Goal: Check status: Check status

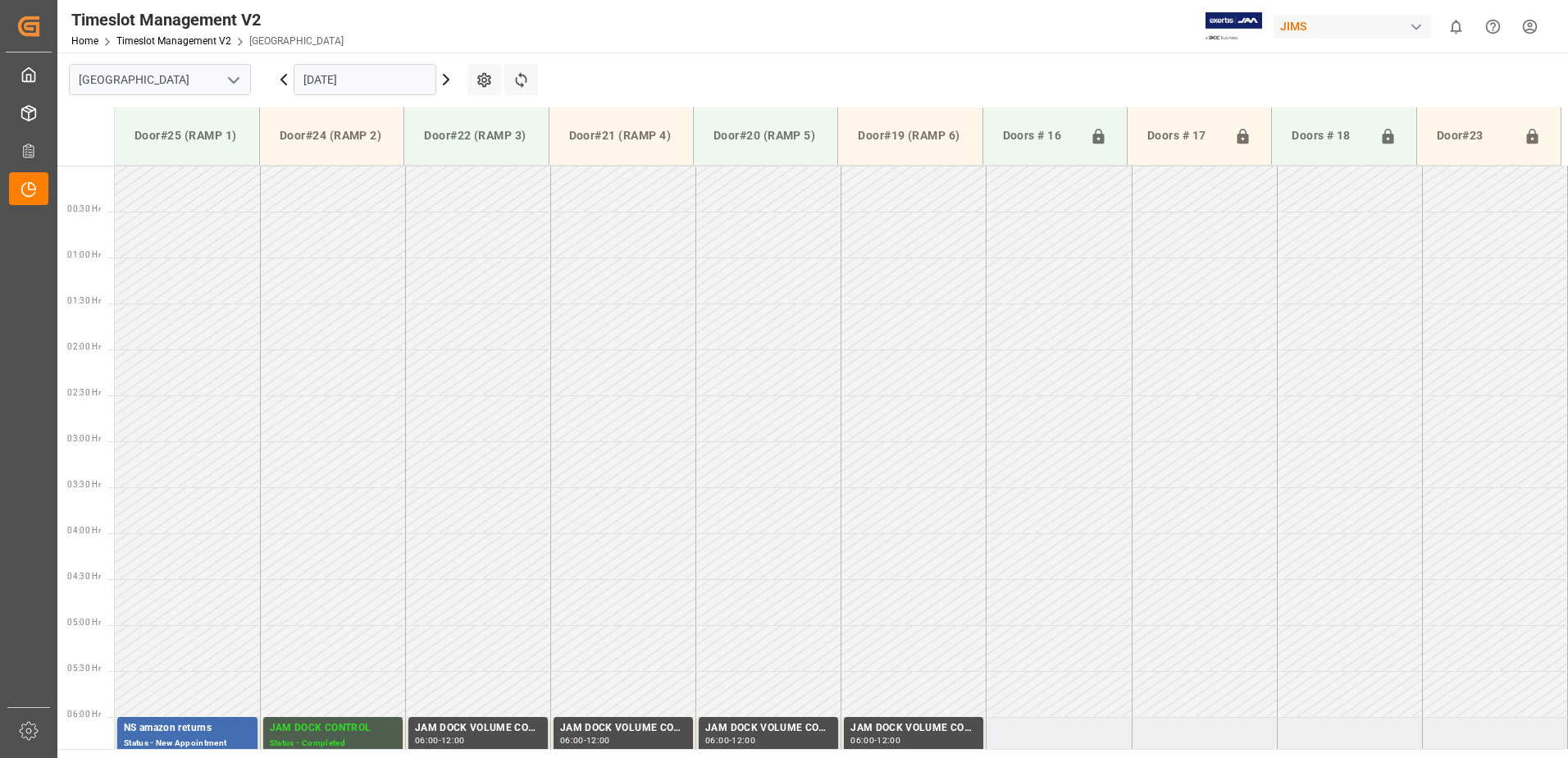
scroll to position [498, 0]
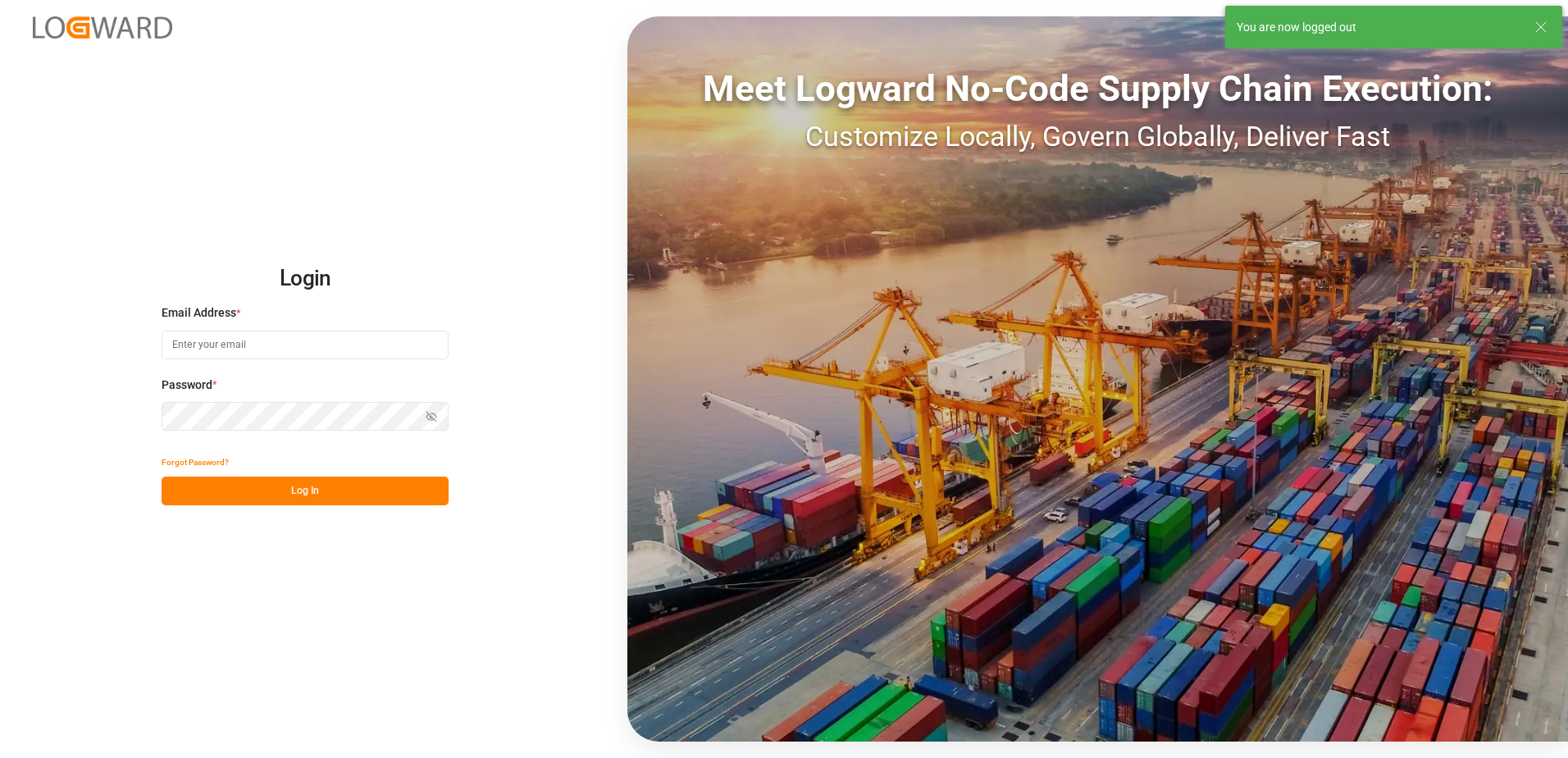
click at [279, 344] on input at bounding box center [305, 345] width 287 height 29
type input "yves.besner@jamindustries.com"
click at [128, 420] on div "Login Email Address * yves.besner@jamindustries.com Password * Show password Fo…" at bounding box center [784, 379] width 1568 height 758
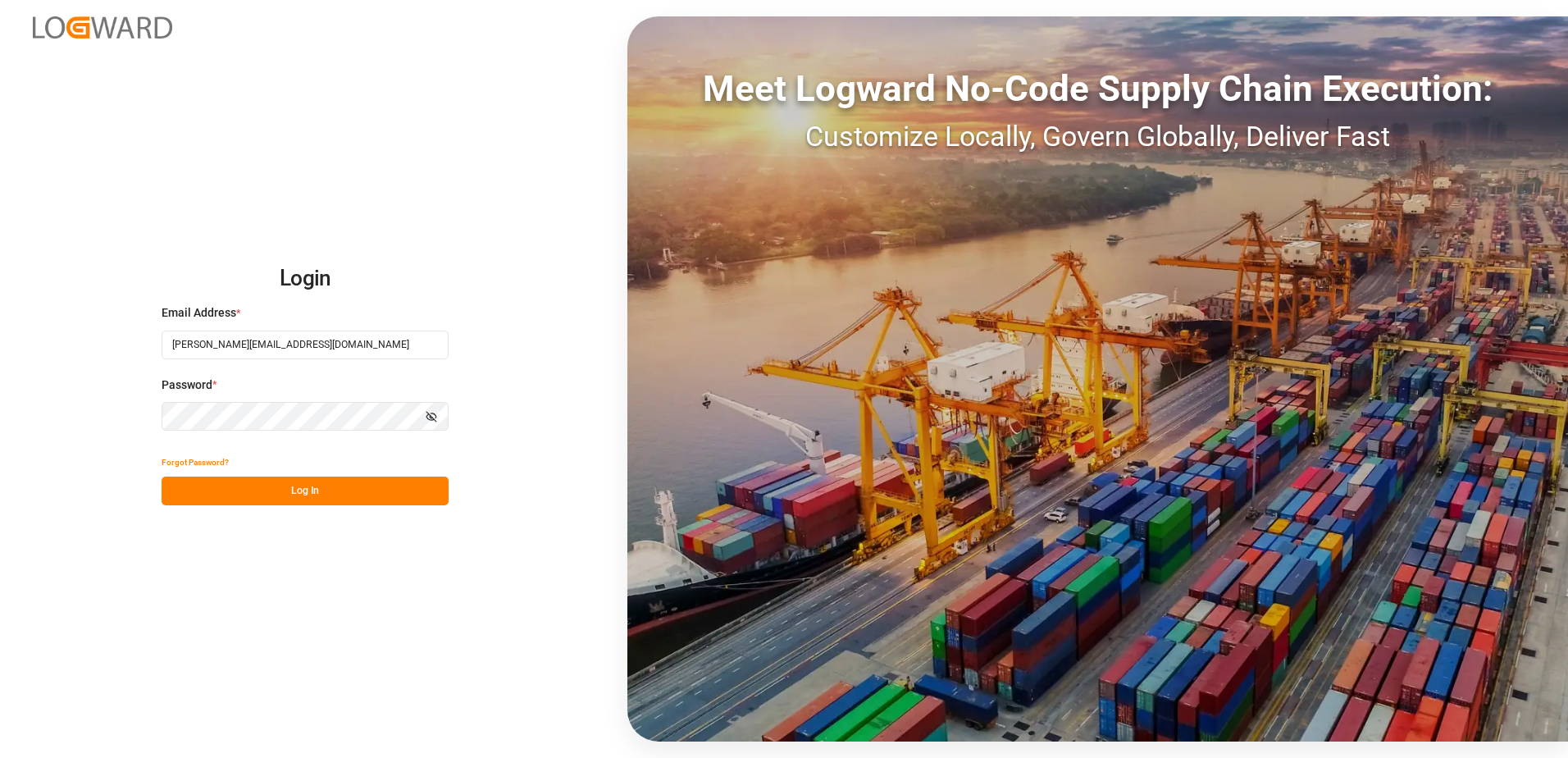
click at [174, 489] on button "Log In" at bounding box center [305, 491] width 287 height 29
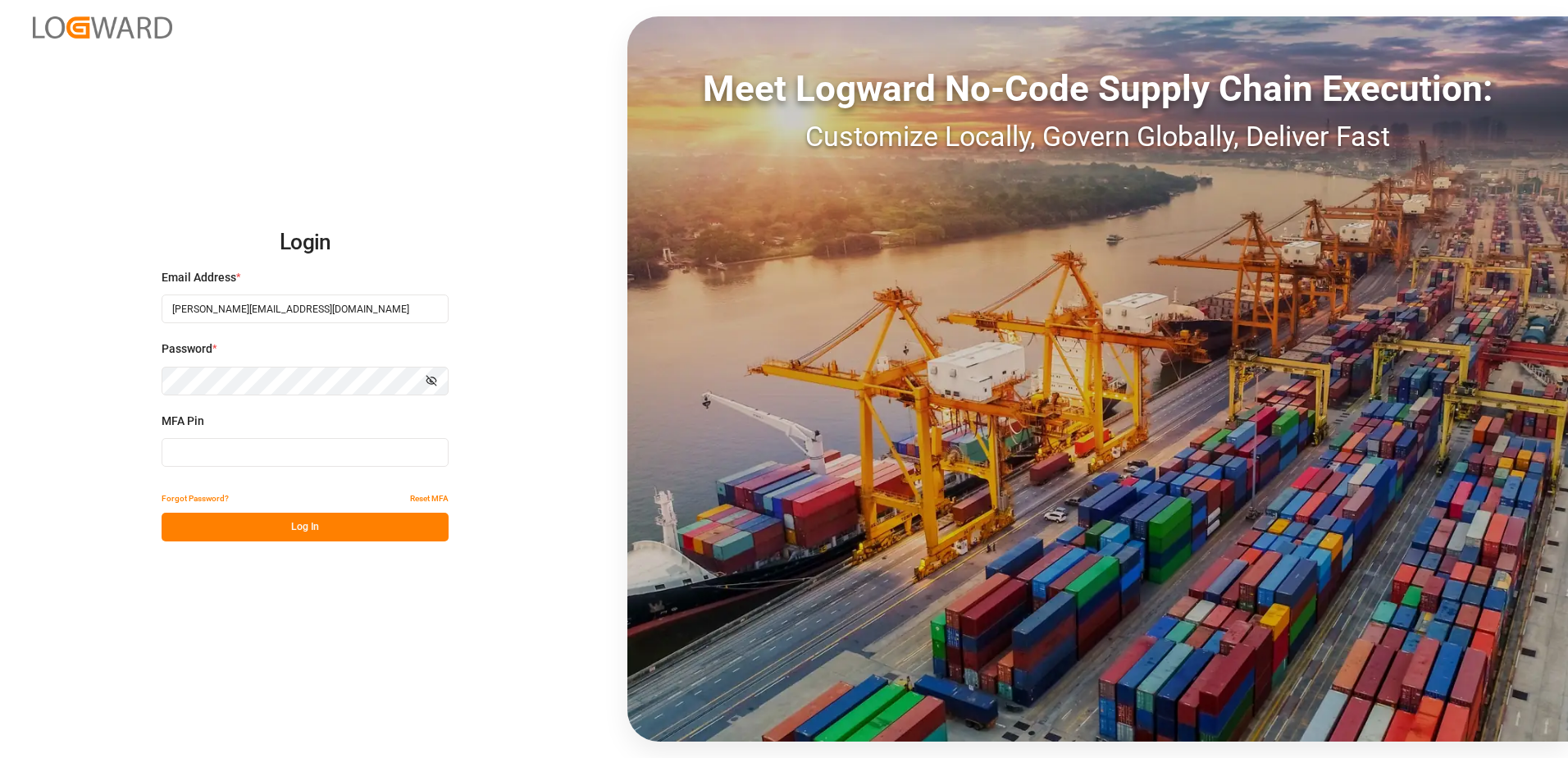
click at [208, 454] on input at bounding box center [305, 453] width 287 height 29
type input "124241"
click at [306, 524] on button "Log In" at bounding box center [305, 527] width 287 height 29
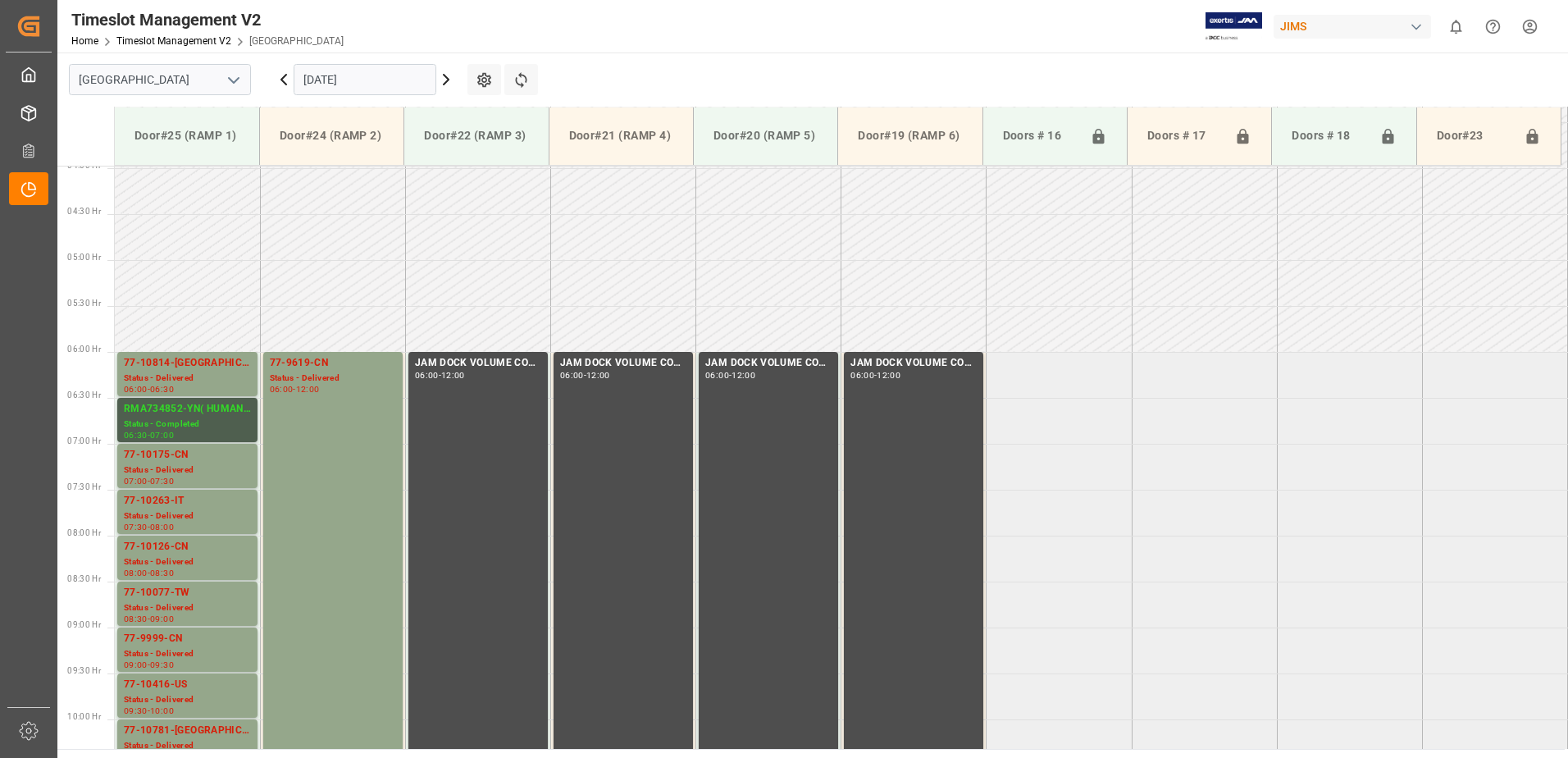
scroll to position [365, 0]
click at [446, 82] on icon at bounding box center [445, 79] width 4 height 10
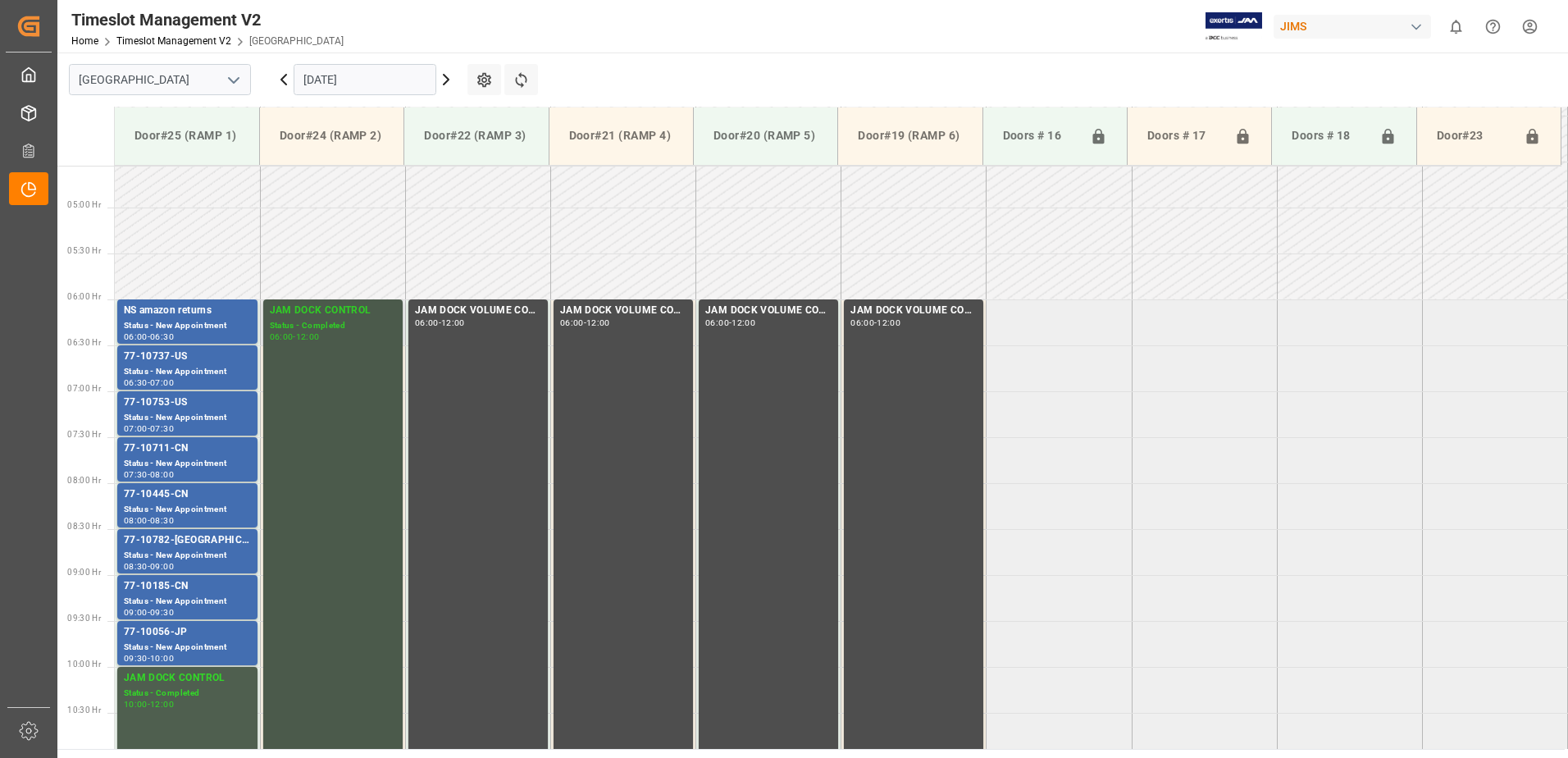
scroll to position [446, 0]
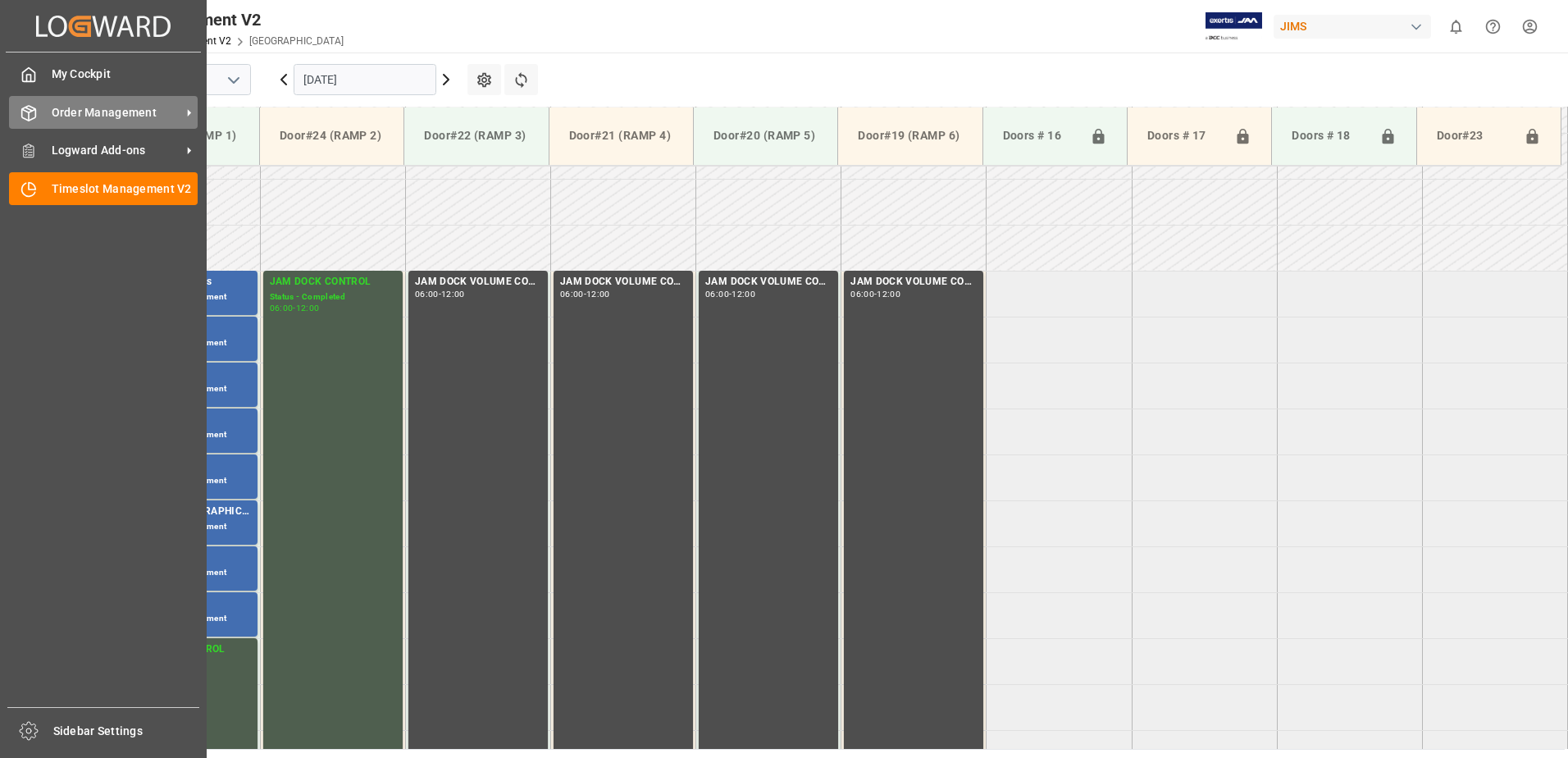
click at [72, 113] on span "Order Management" at bounding box center [117, 112] width 129 height 17
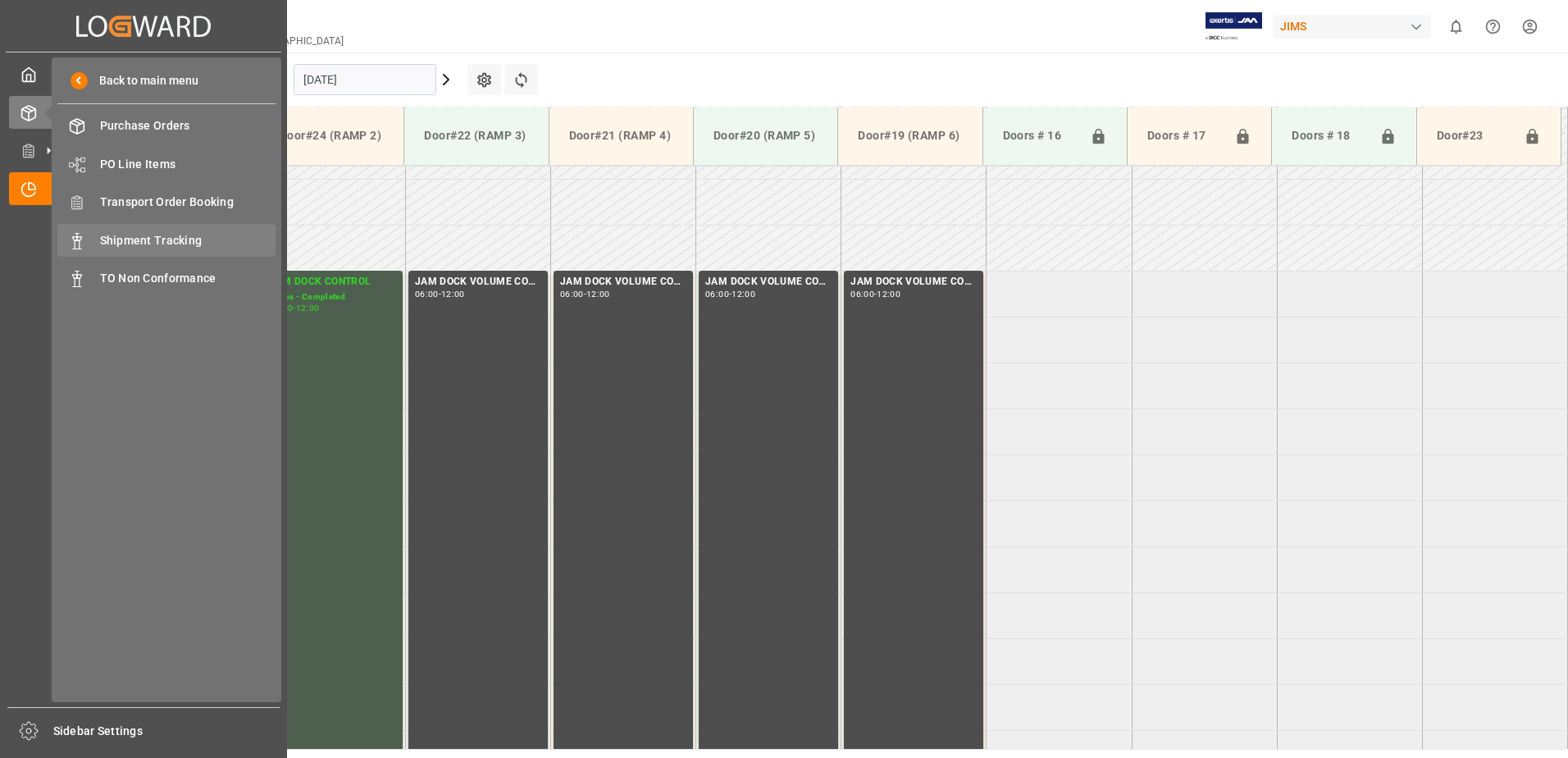
click at [172, 241] on span "Shipment Tracking" at bounding box center [188, 240] width 176 height 17
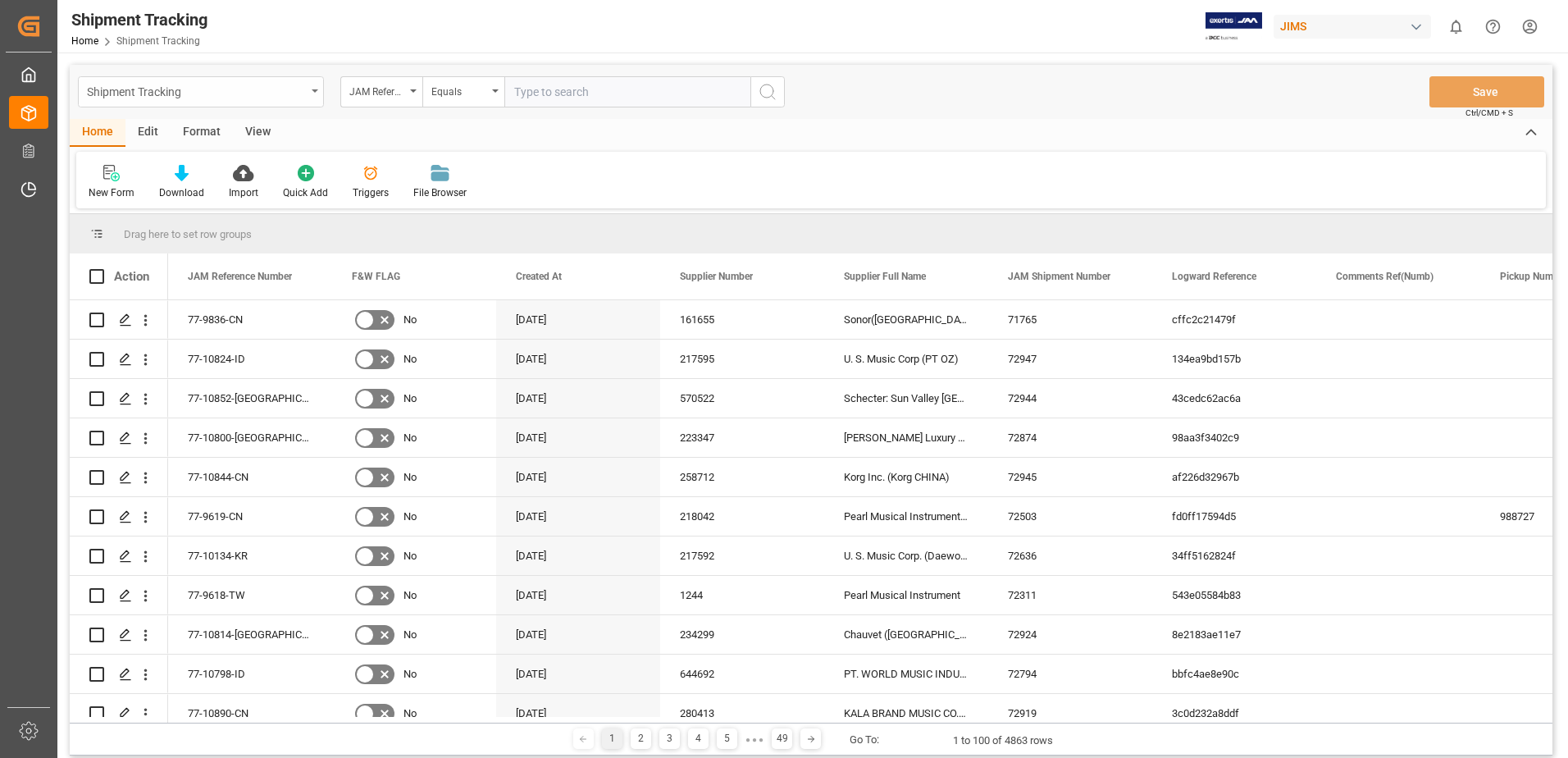
click at [317, 92] on icon "open menu" at bounding box center [314, 92] width 6 height 4
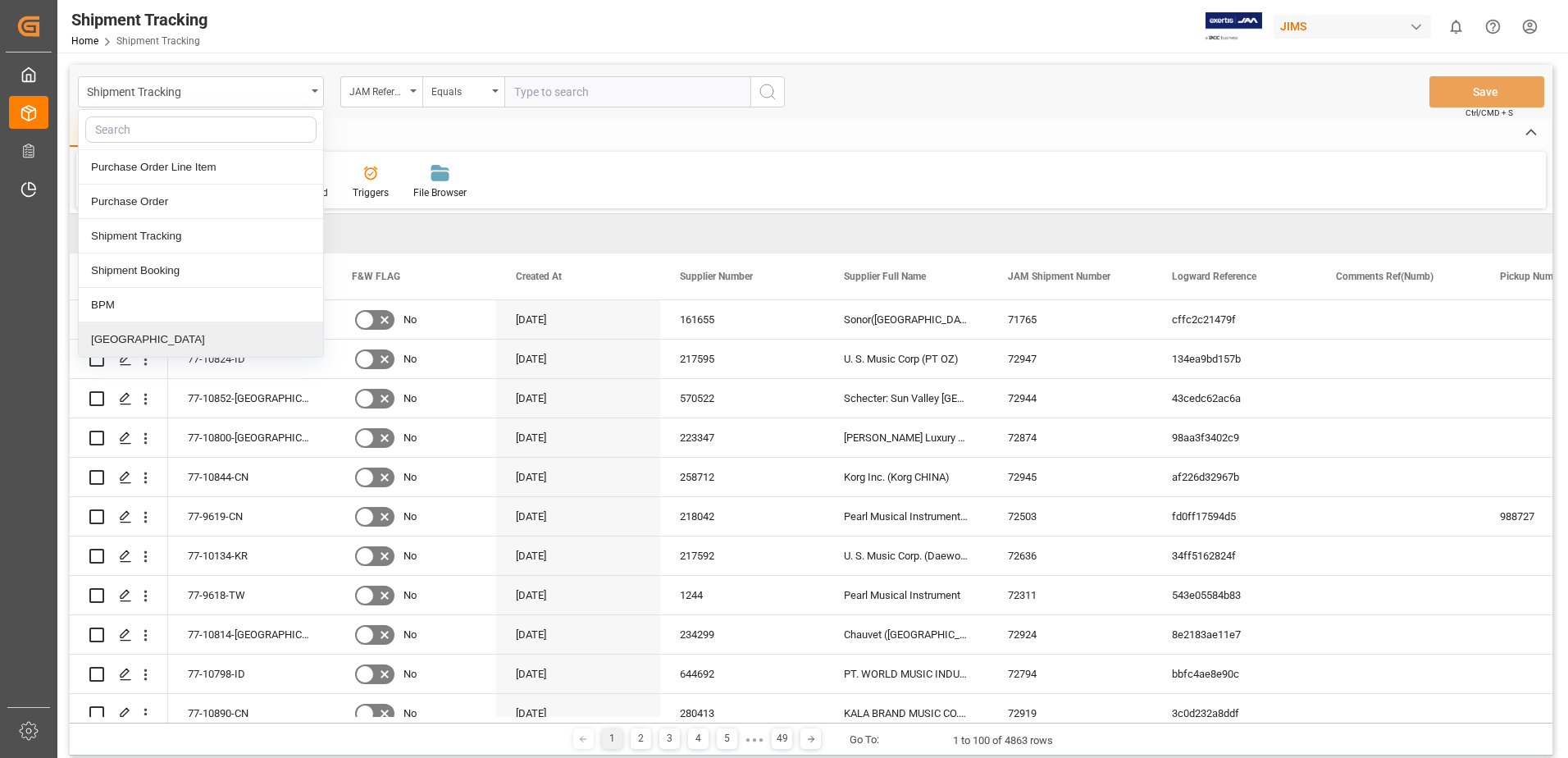
click at [104, 342] on div "Montreal" at bounding box center [201, 339] width 244 height 34
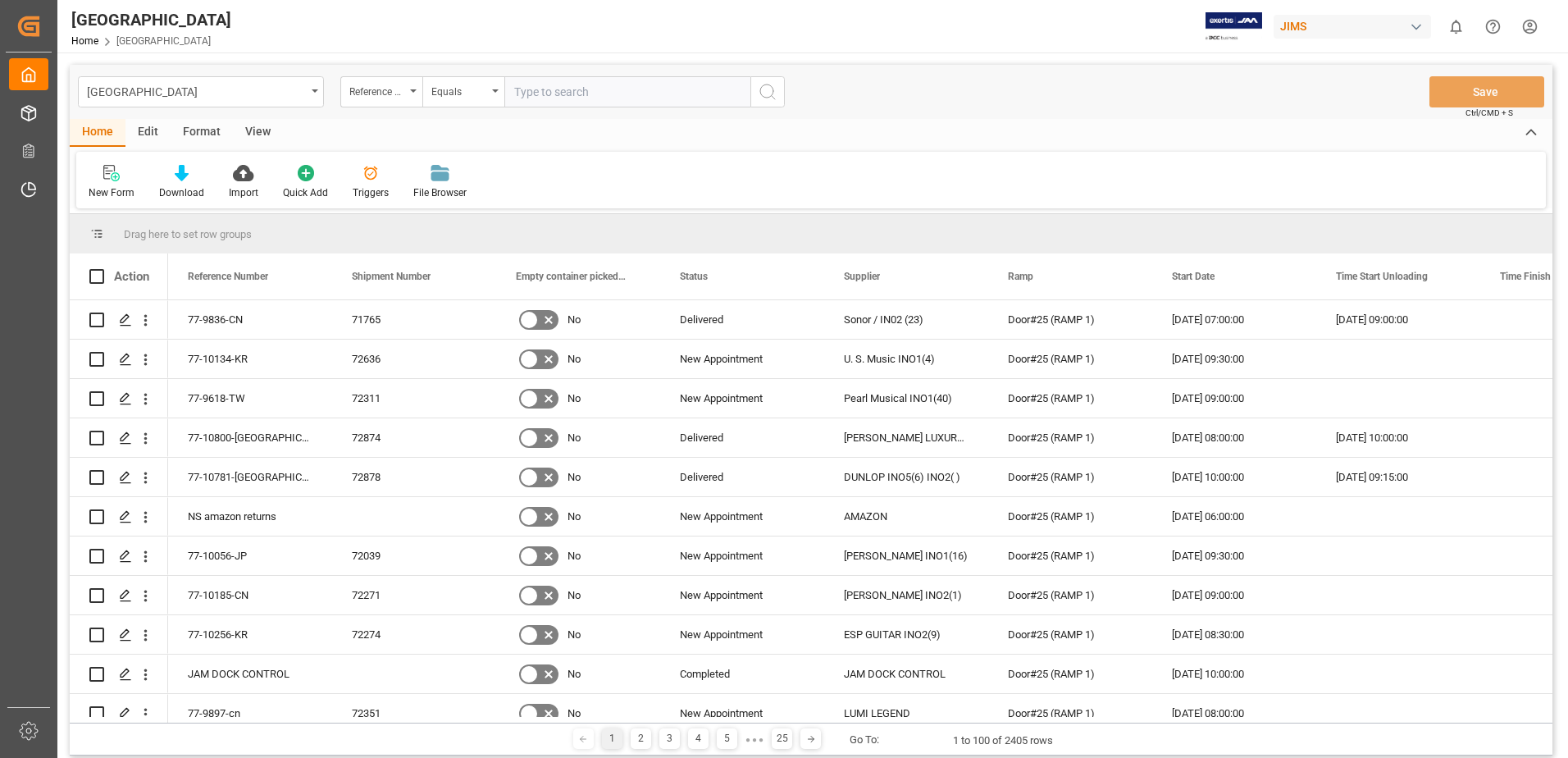
click at [255, 129] on div "View" at bounding box center [258, 132] width 50 height 28
click at [99, 185] on div "Default" at bounding box center [105, 192] width 32 height 14
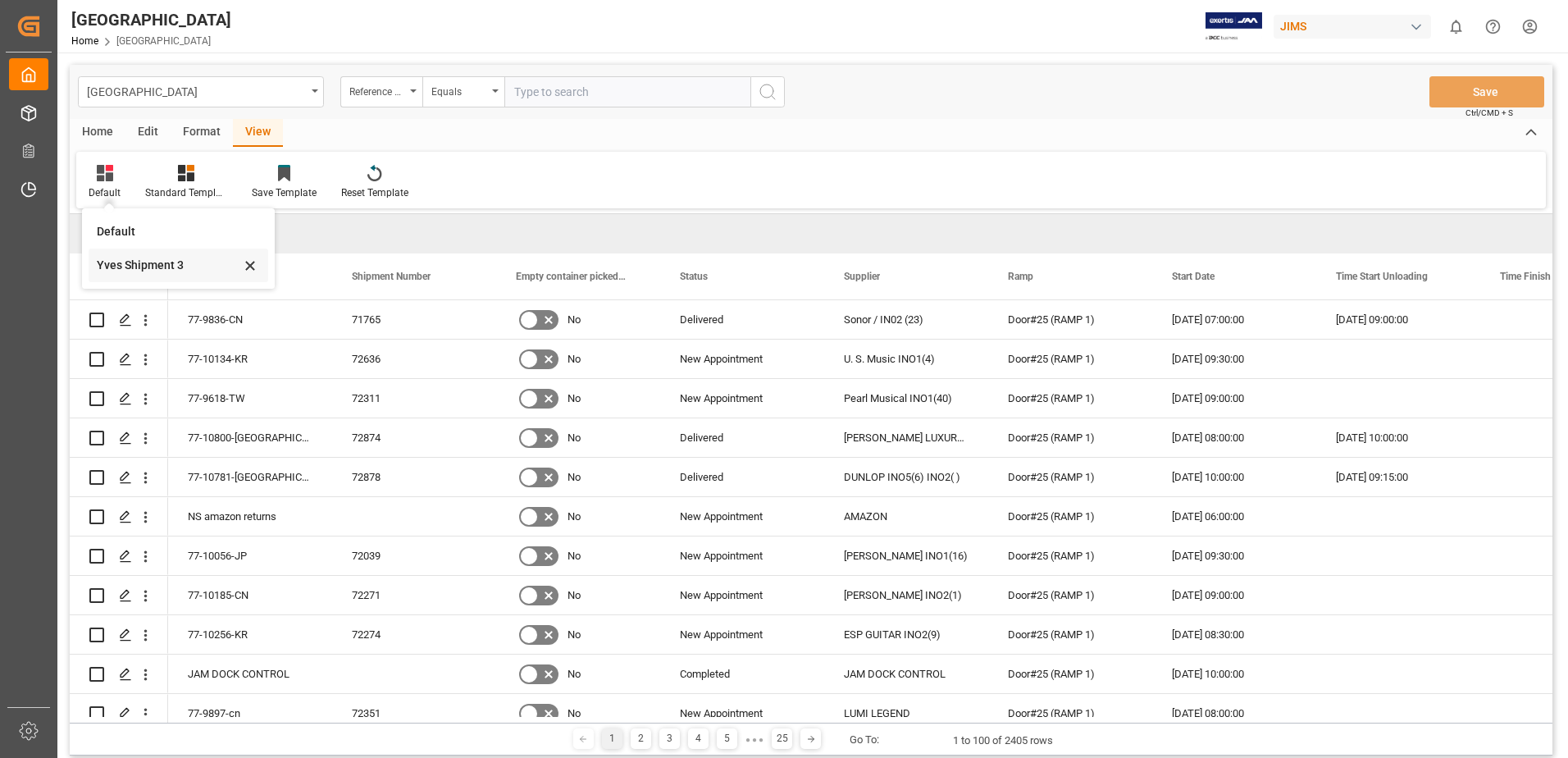
drag, startPoint x: 99, startPoint y: 185, endPoint x: 137, endPoint y: 265, distance: 88.6
click at [137, 265] on div "Yves Shipment 3" at bounding box center [169, 265] width 144 height 17
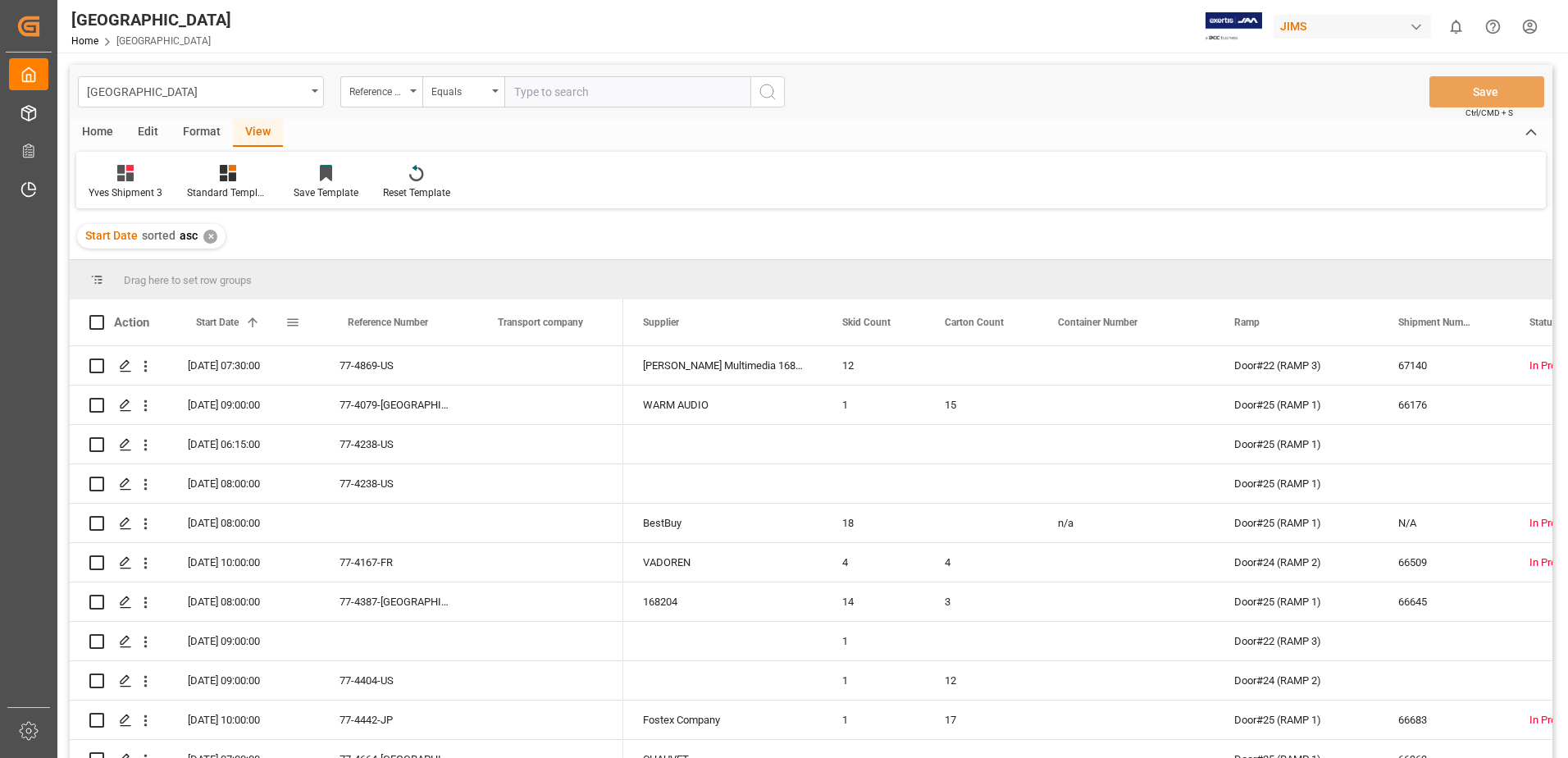
click at [297, 324] on span at bounding box center [293, 322] width 14 height 14
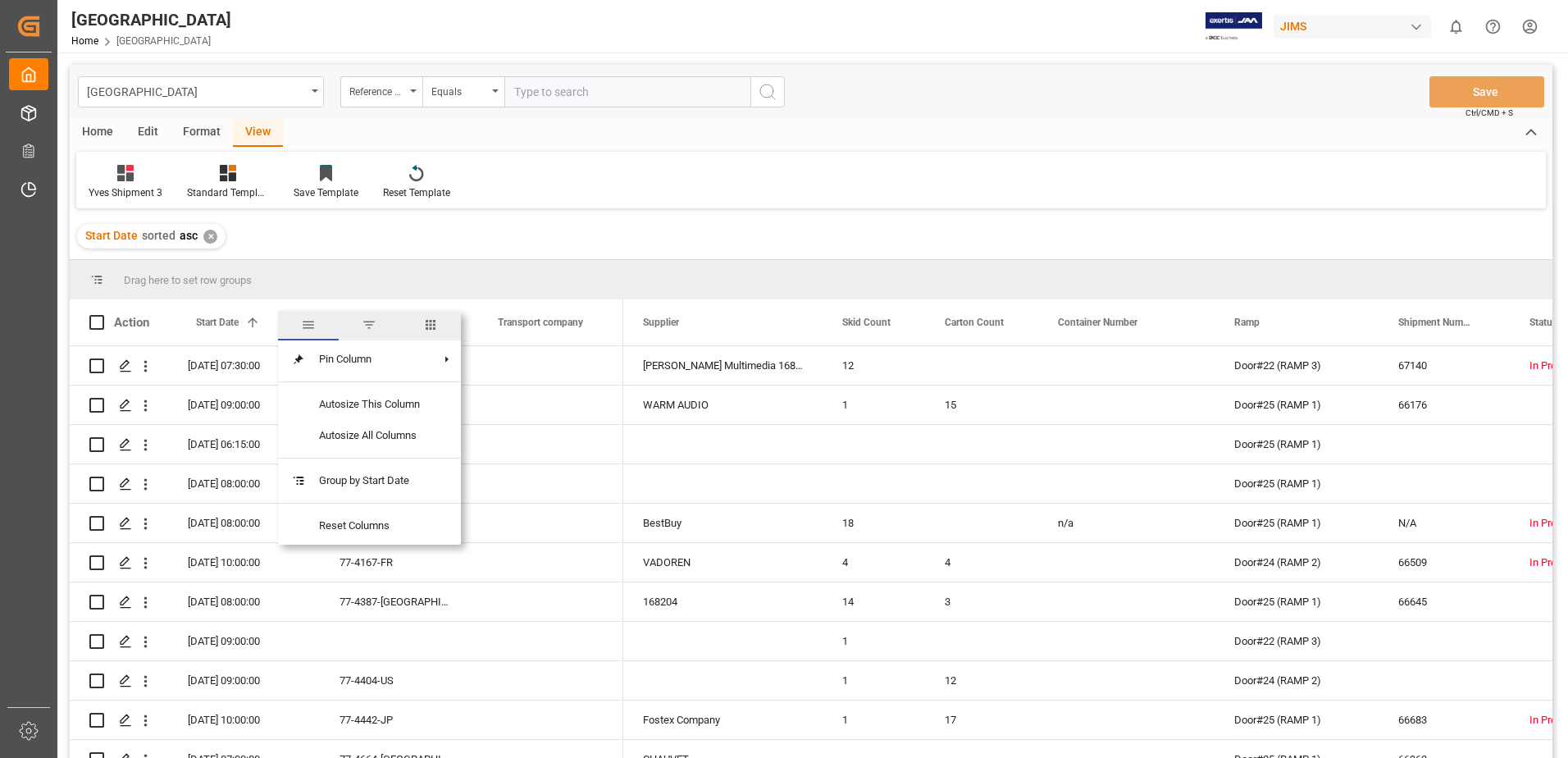
click at [370, 324] on span "filter" at bounding box center [369, 324] width 14 height 14
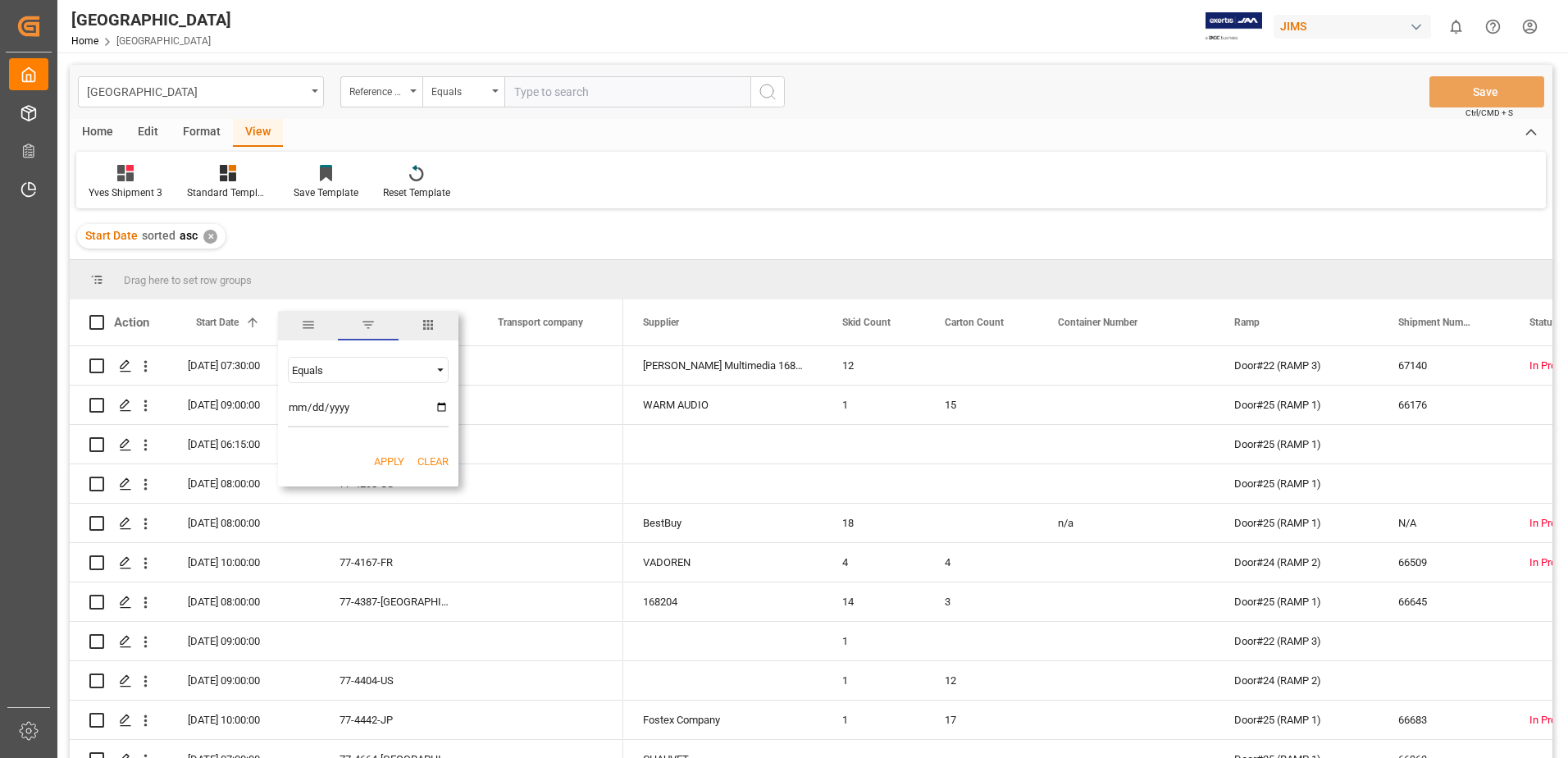
click at [440, 405] on input "date" at bounding box center [368, 410] width 161 height 33
click at [443, 408] on input "date" at bounding box center [368, 410] width 161 height 33
type input "2025-09-10"
click at [387, 463] on button "Apply" at bounding box center [390, 462] width 31 height 16
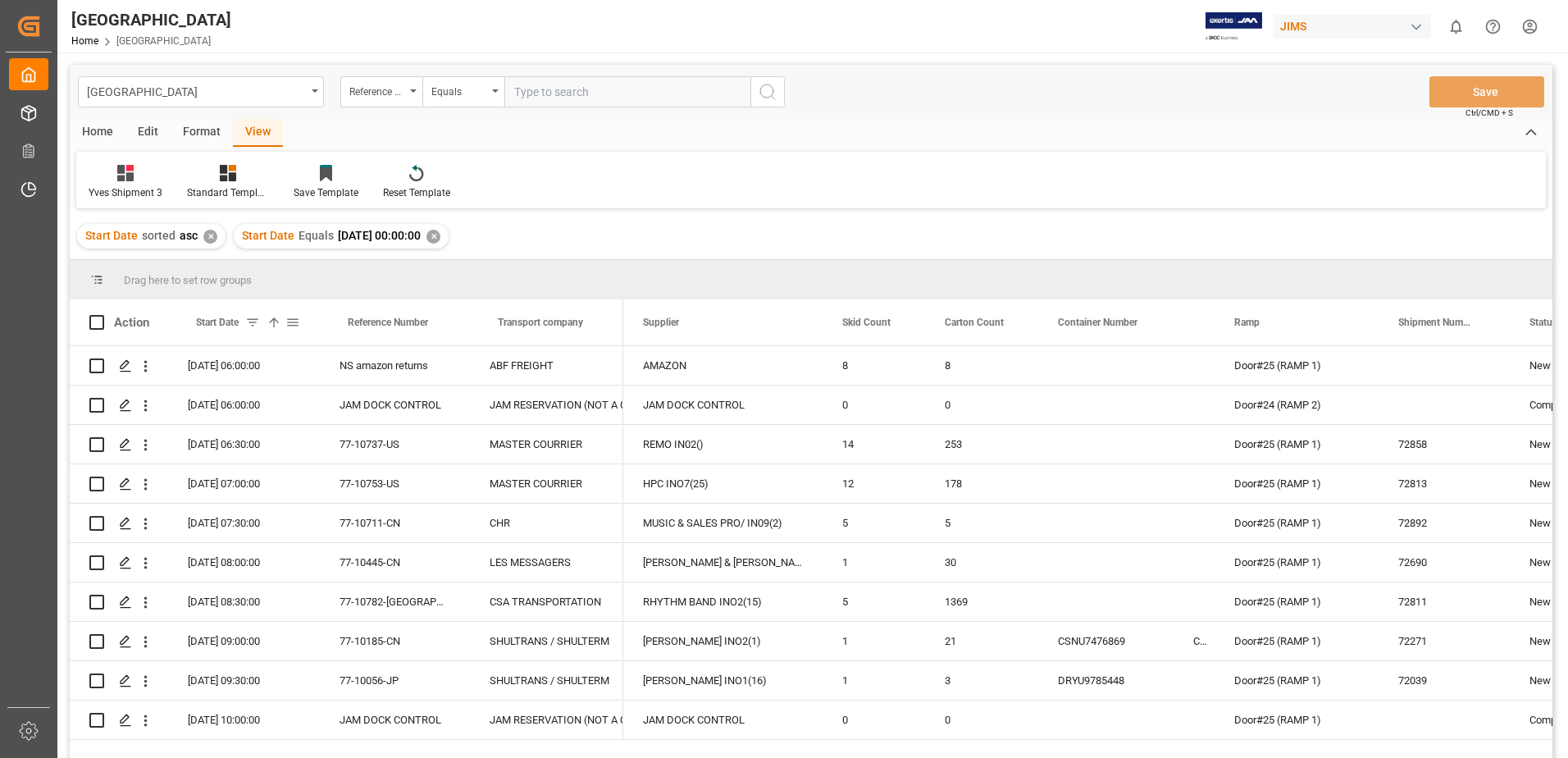
click at [293, 322] on span at bounding box center [293, 322] width 14 height 14
click at [677, 158] on div "Yves Shipment 3 Standard Templates Save Template Reset Template" at bounding box center [811, 180] width 1470 height 57
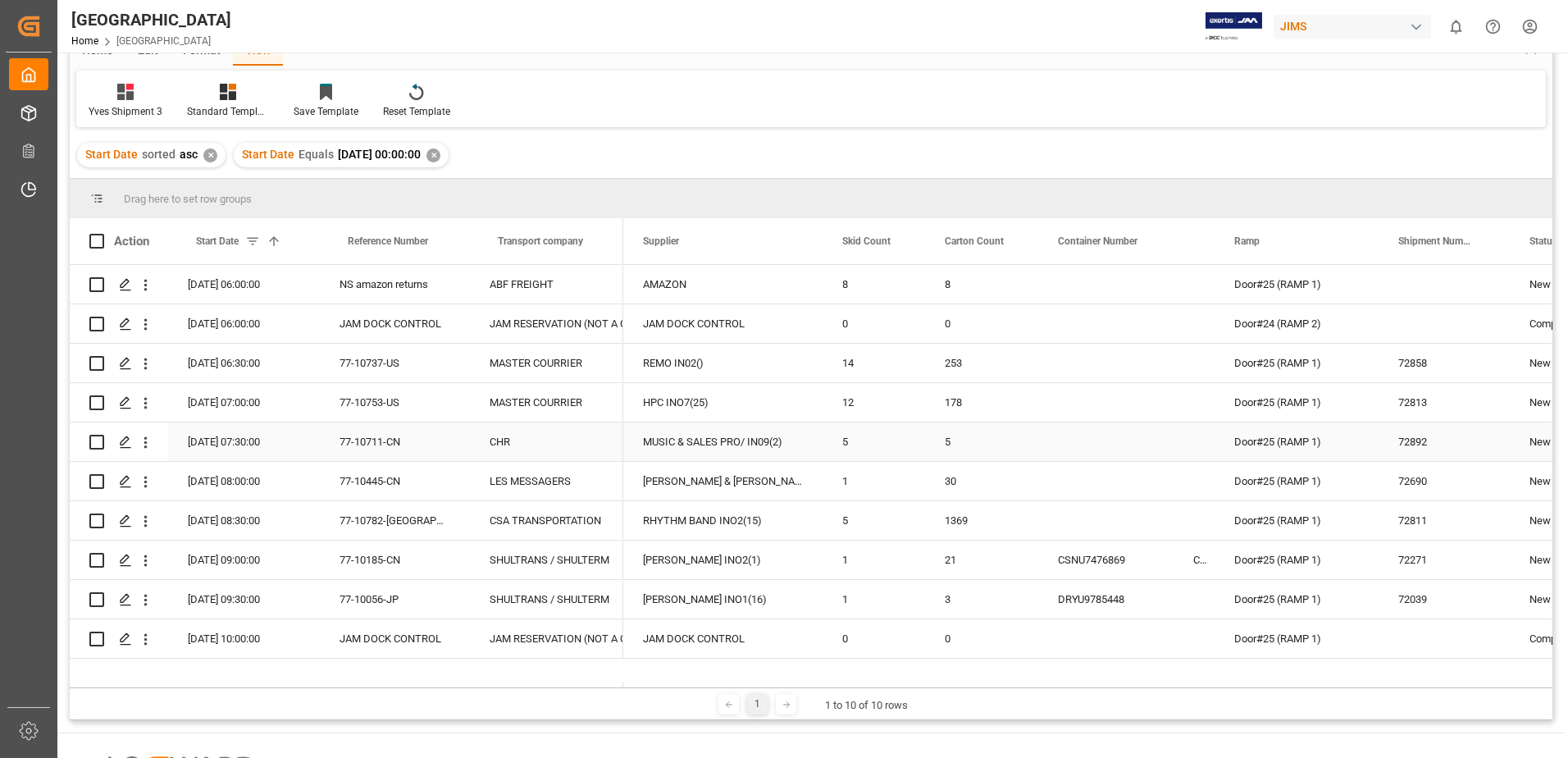
scroll to position [82, 0]
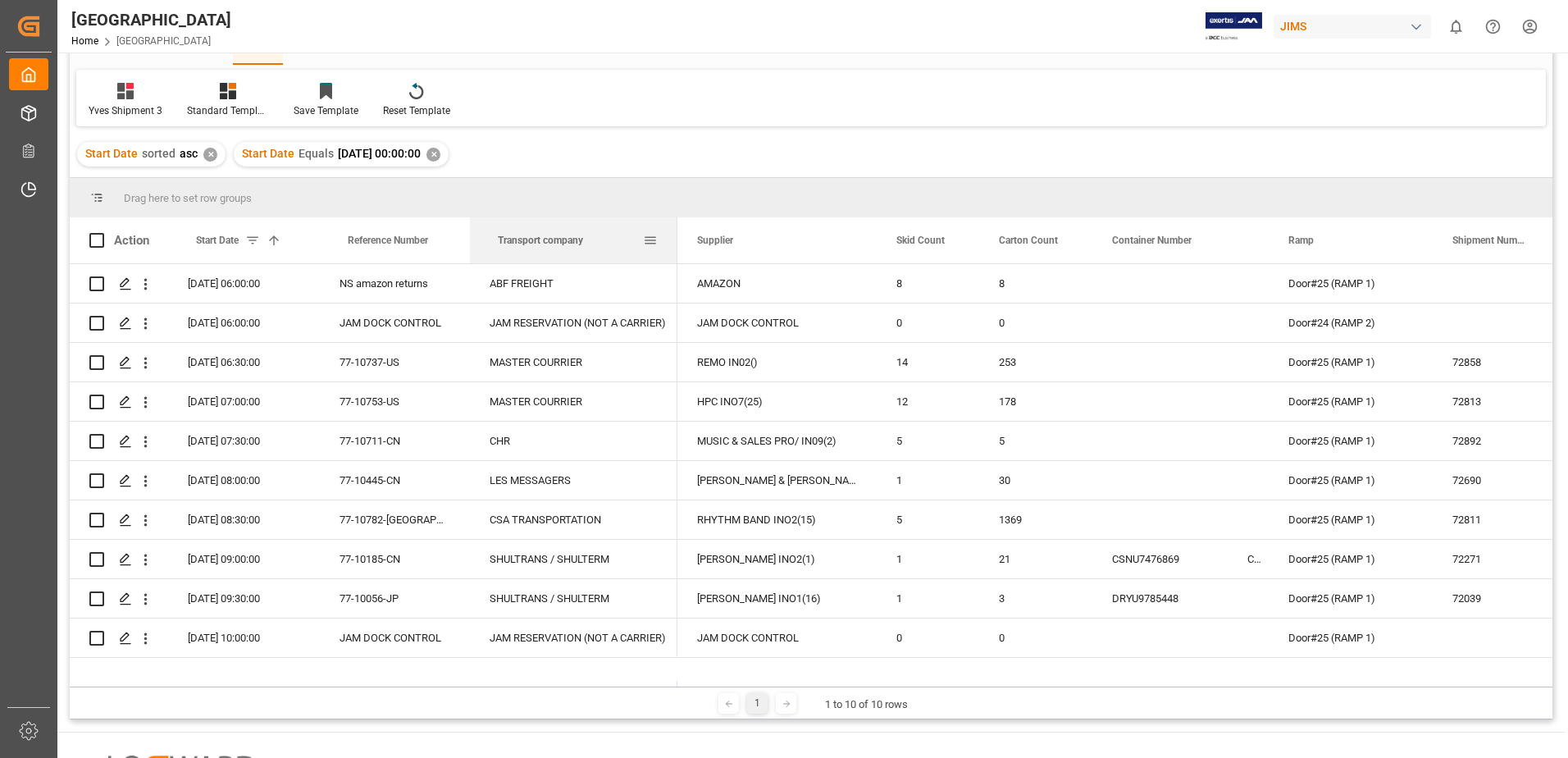
drag, startPoint x: 621, startPoint y: 239, endPoint x: 676, endPoint y: 242, distance: 55.1
click at [676, 242] on div at bounding box center [677, 240] width 6 height 46
click at [92, 240] on span at bounding box center [97, 240] width 14 height 14
click at [101, 233] on input "checkbox" at bounding box center [101, 233] width 0 height 0
checkbox input "true"
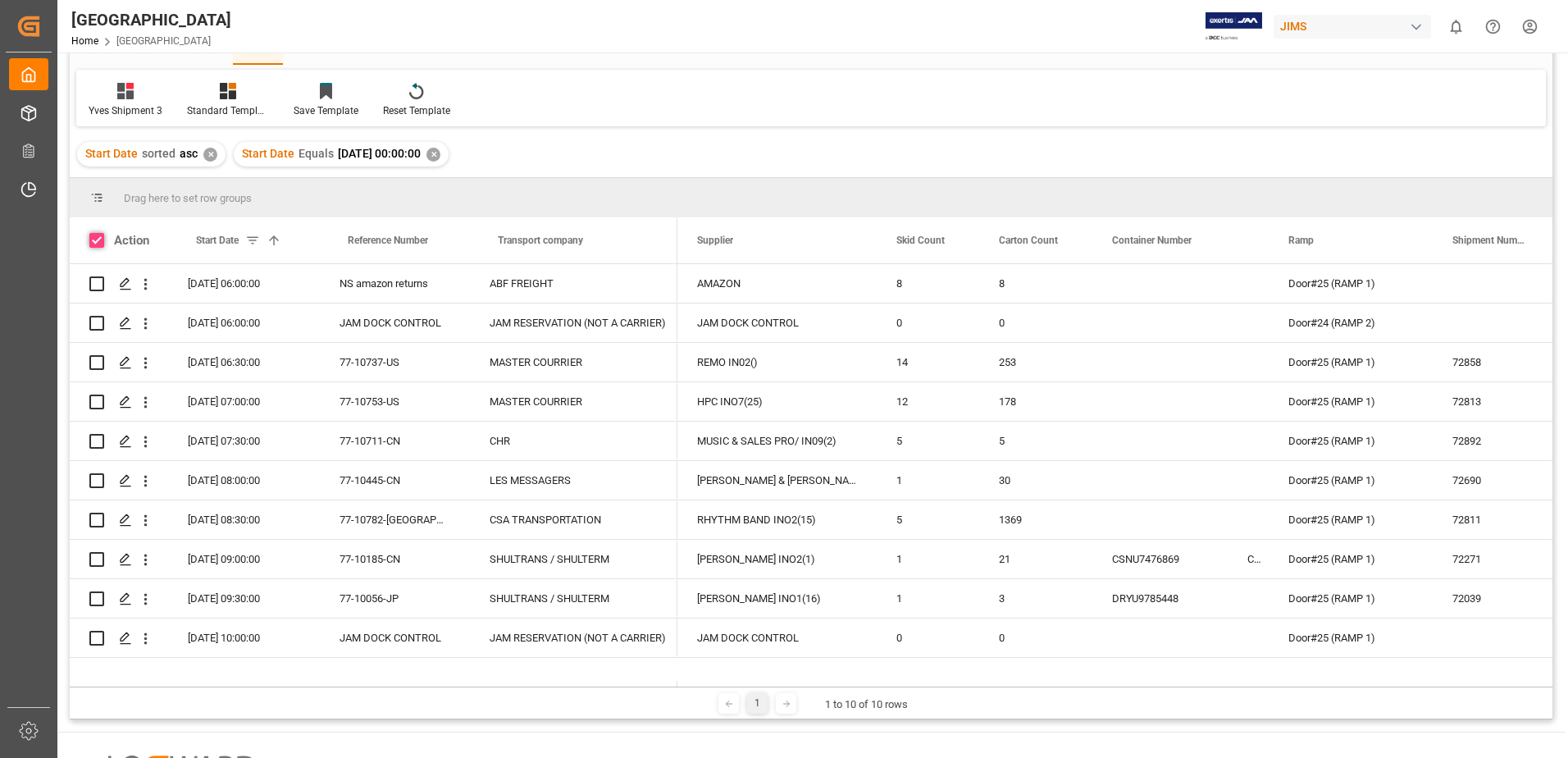
checkbox input "true"
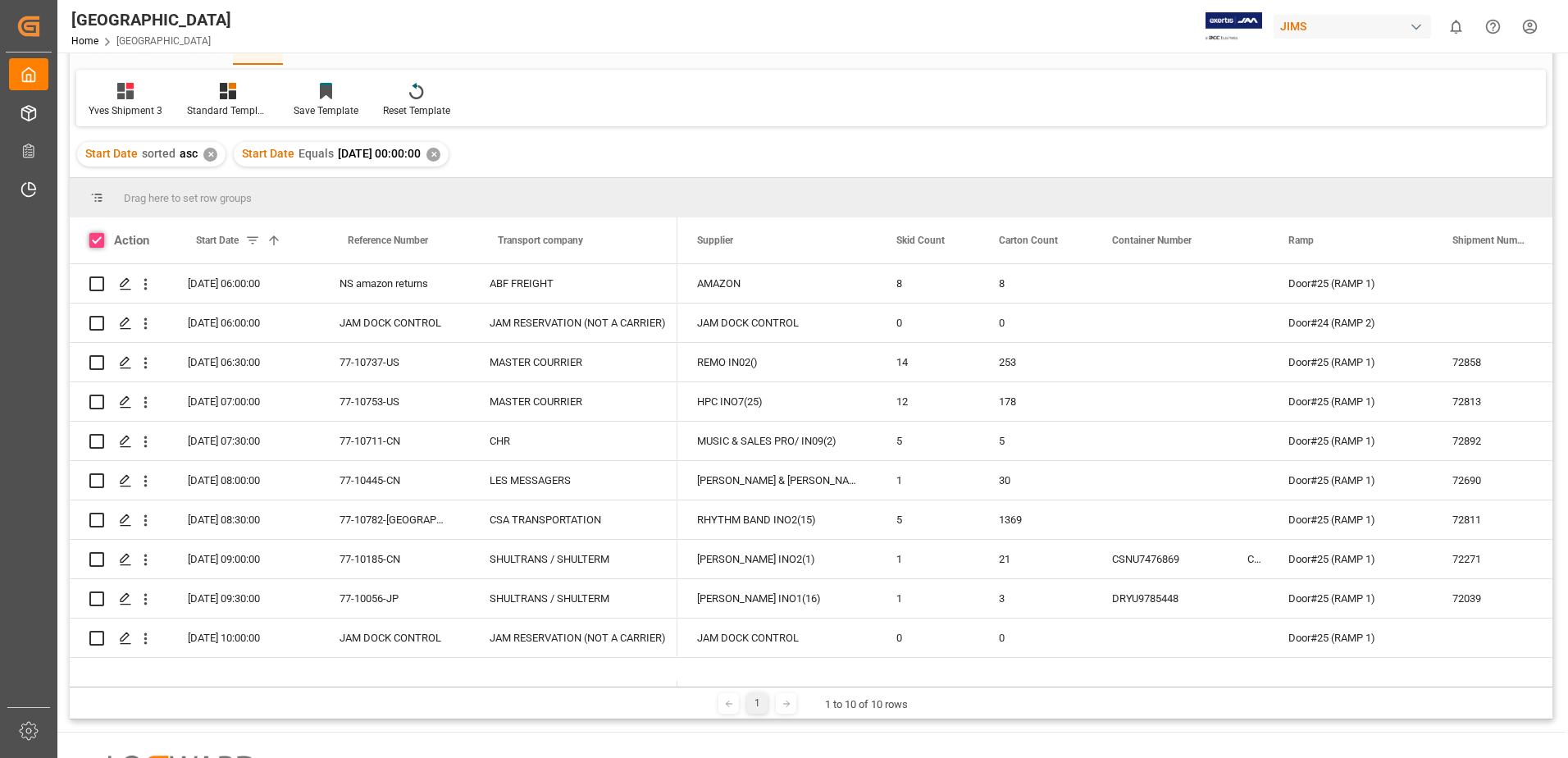
checkbox input "true"
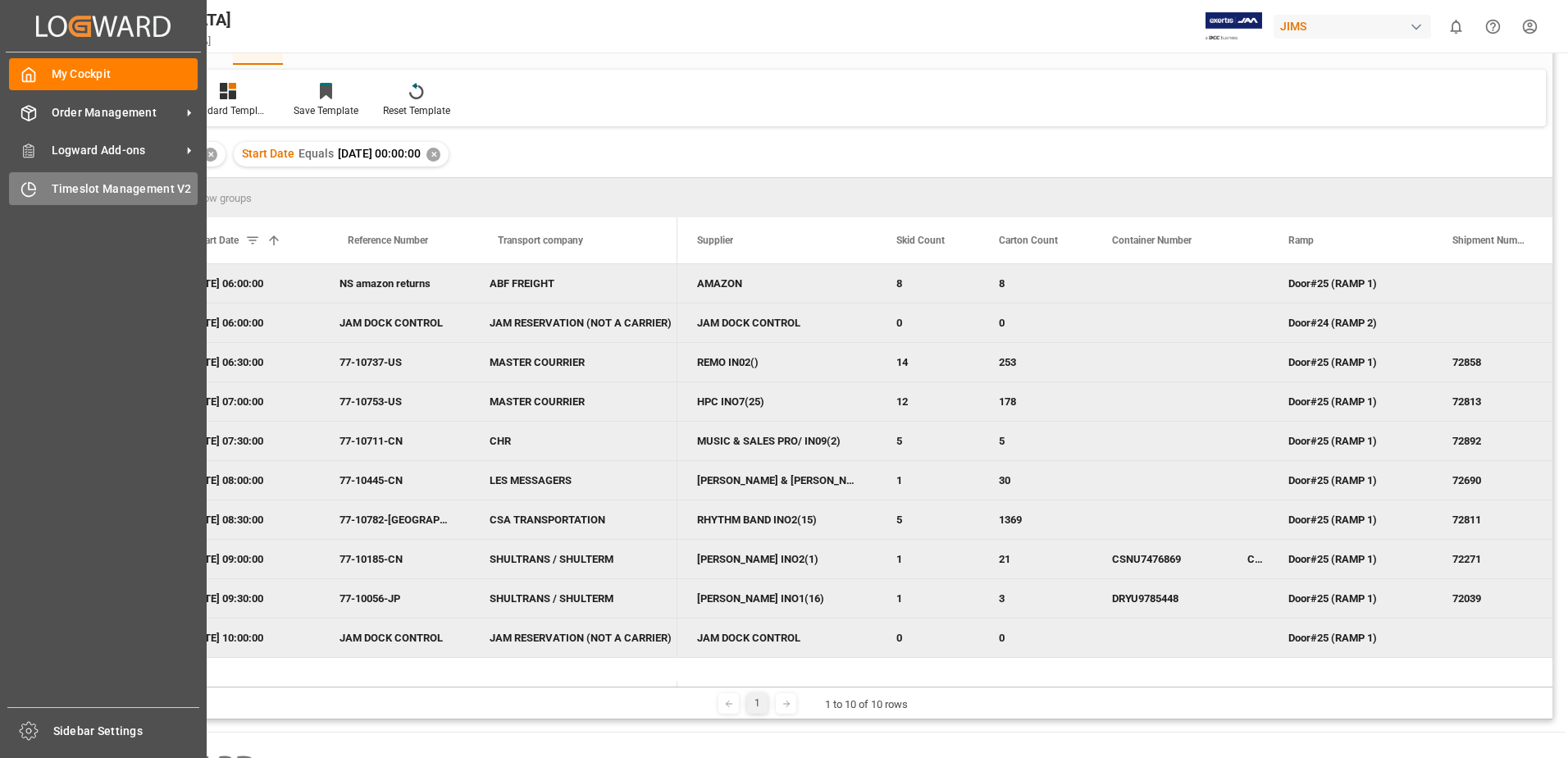
click at [66, 186] on span "Timeslot Management V2" at bounding box center [126, 189] width 147 height 17
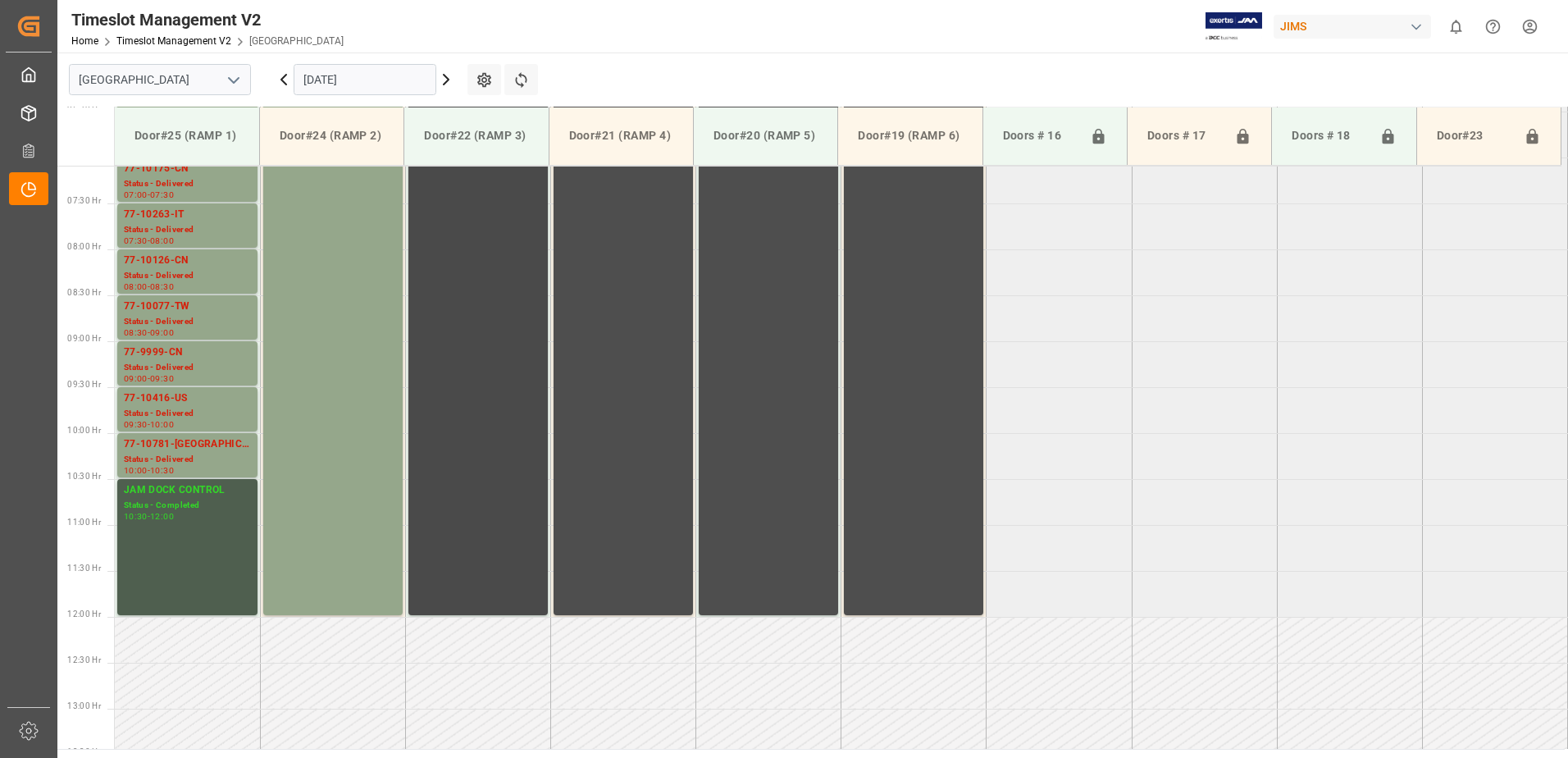
scroll to position [488, 0]
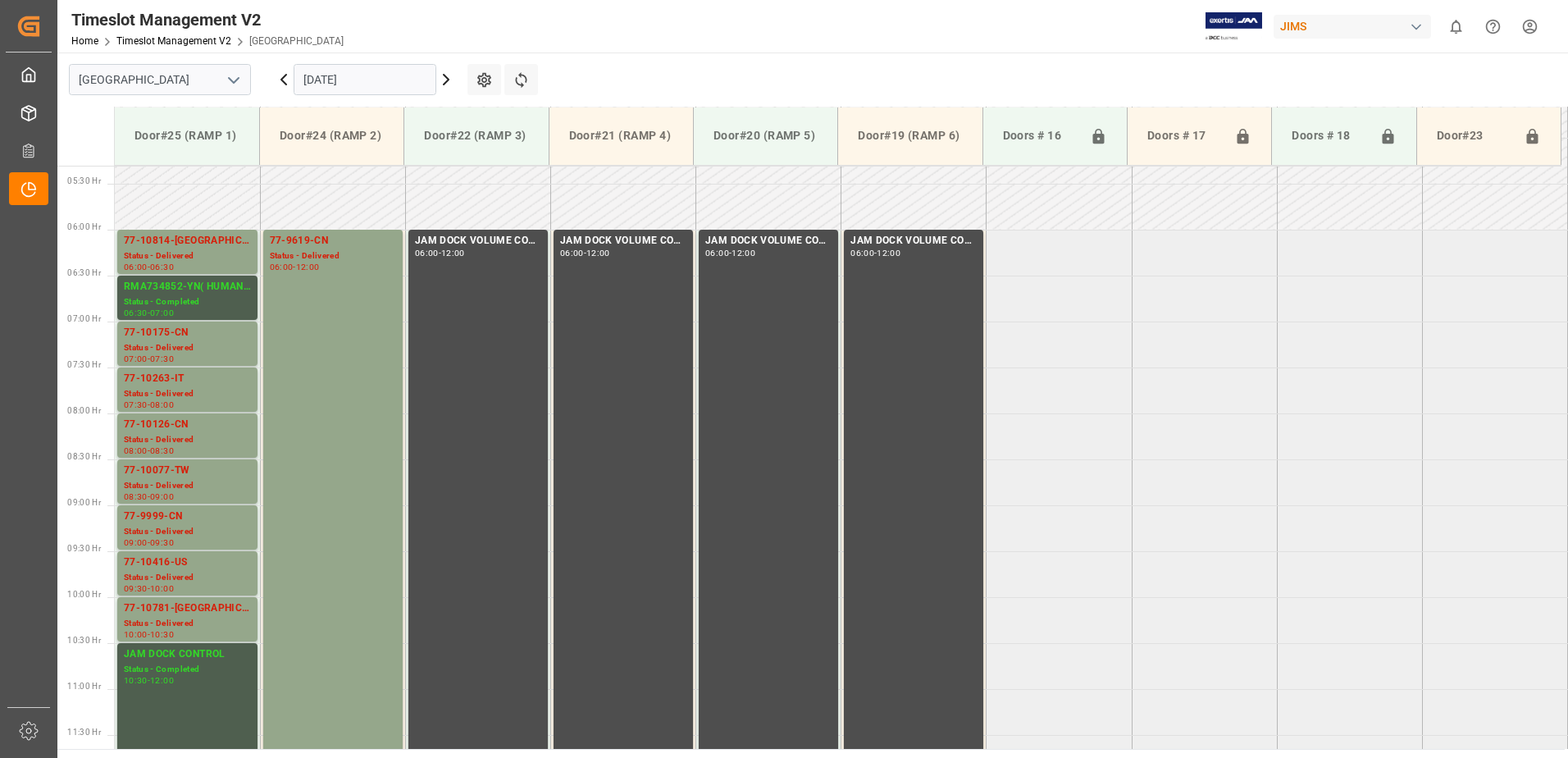
click at [1530, 23] on html "Created by potrace 1.15, written by Peter Selinger 2001-2017 Created by potrace…" at bounding box center [784, 379] width 1568 height 758
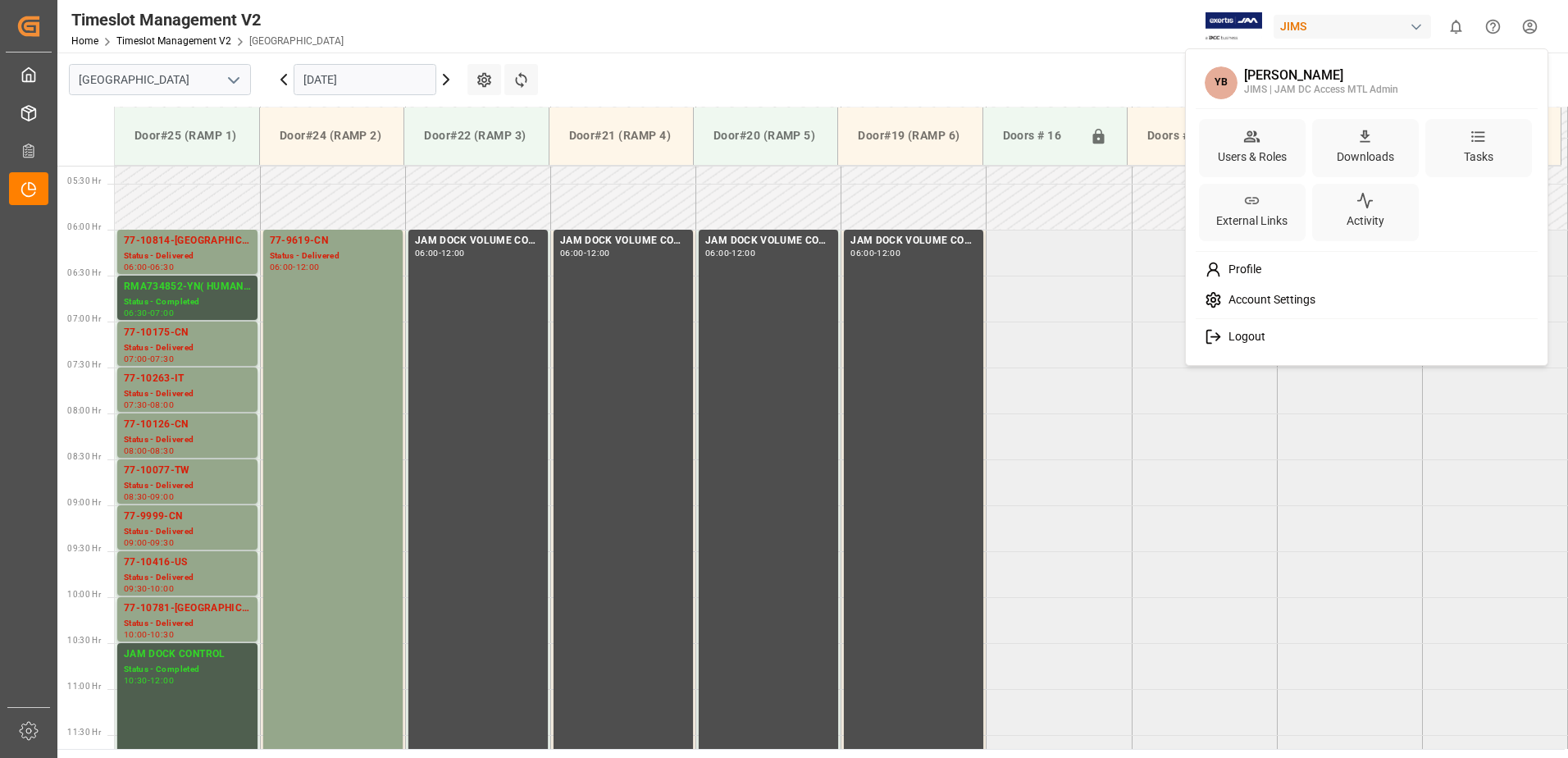
click at [1231, 333] on span "Logout" at bounding box center [1244, 337] width 43 height 14
